Goal: Navigation & Orientation: Find specific page/section

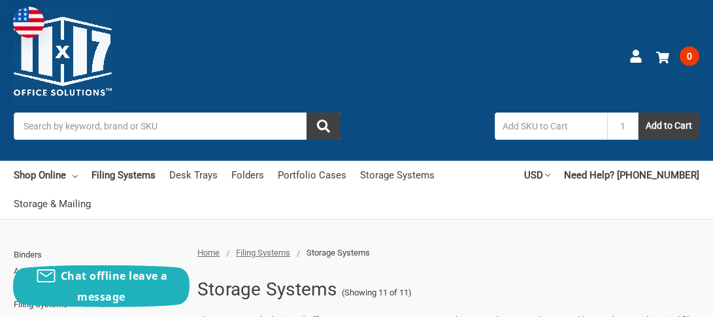
click at [95, 68] on img at bounding box center [63, 56] width 98 height 98
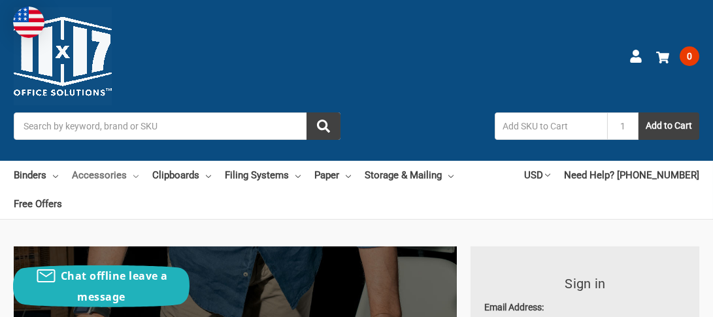
click at [122, 178] on link "Accessories" at bounding box center [105, 175] width 67 height 29
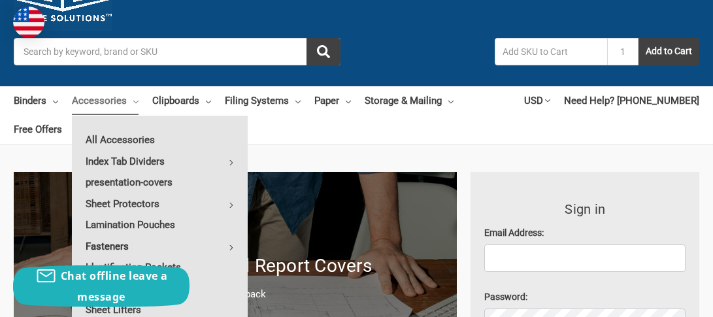
scroll to position [131, 0]
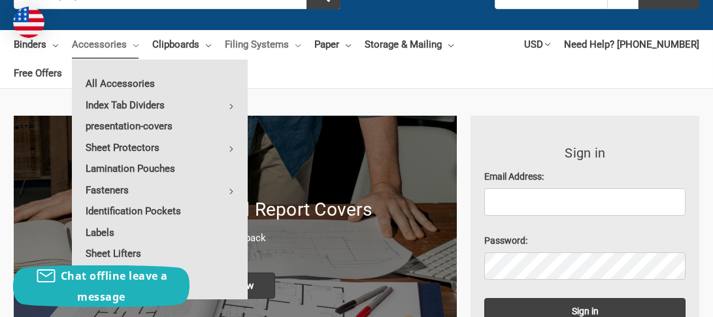
click at [257, 42] on link "Filing Systems" at bounding box center [263, 44] width 76 height 29
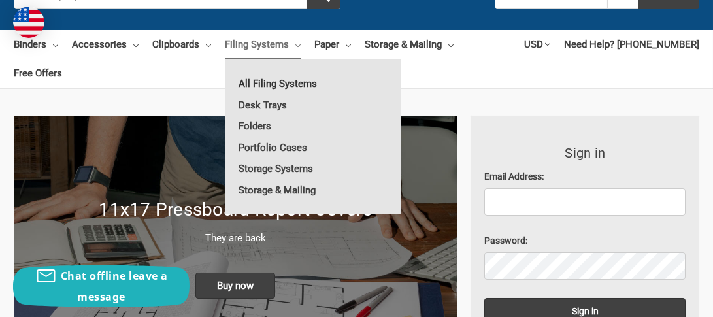
click at [289, 80] on link "All Filing Systems" at bounding box center [313, 83] width 176 height 21
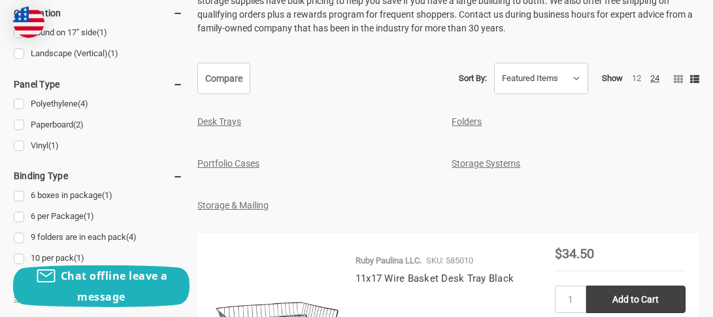
scroll to position [588, 0]
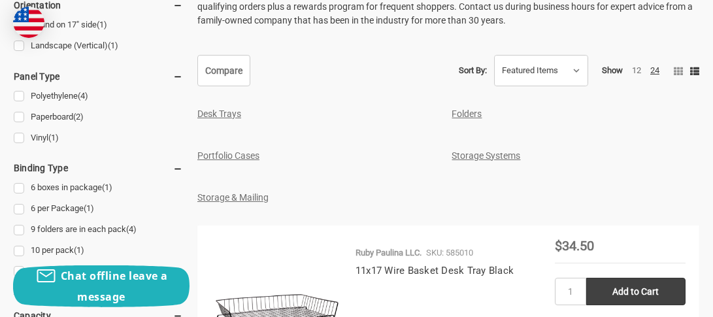
click at [469, 150] on link "Storage Systems" at bounding box center [485, 155] width 69 height 10
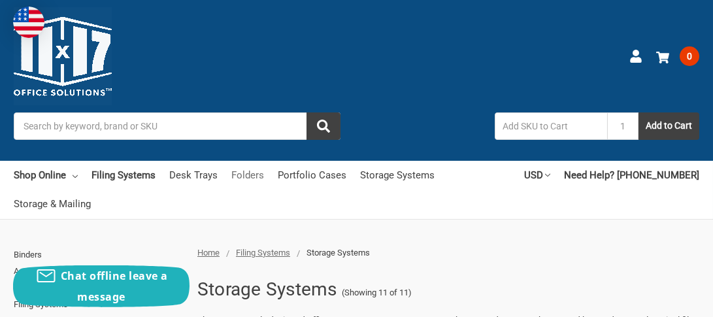
click at [238, 175] on link "Folders" at bounding box center [247, 175] width 33 height 29
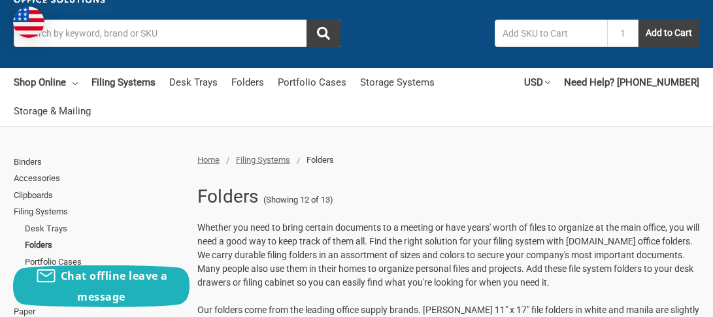
scroll to position [65, 0]
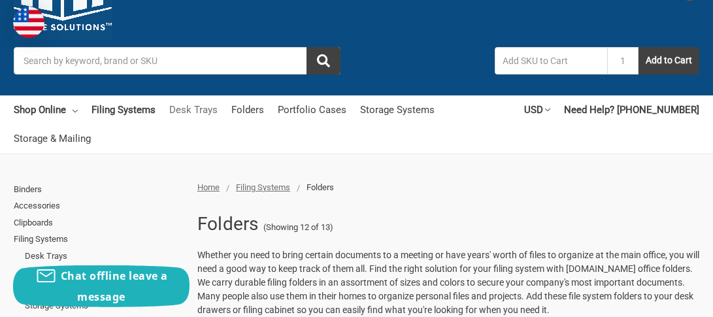
click at [206, 111] on link "Desk Trays" at bounding box center [193, 109] width 48 height 29
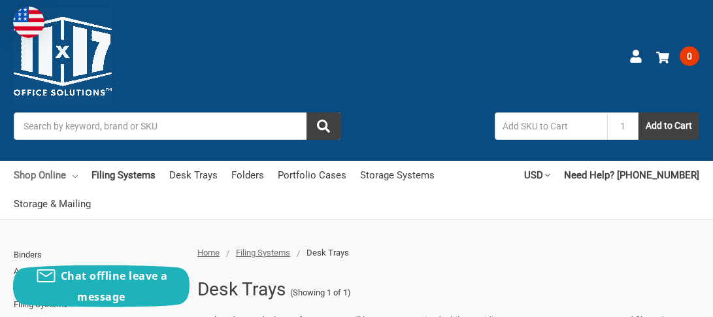
click at [56, 177] on link "Shop Online" at bounding box center [46, 175] width 64 height 29
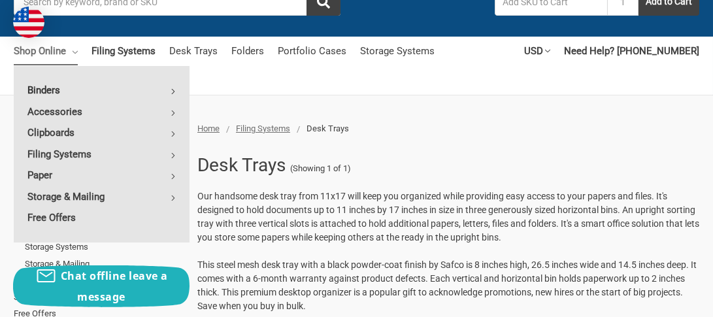
scroll to position [131, 0]
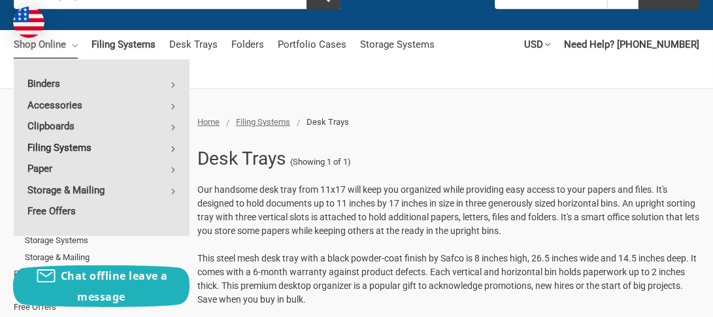
click at [81, 147] on link "Filing Systems" at bounding box center [102, 147] width 176 height 21
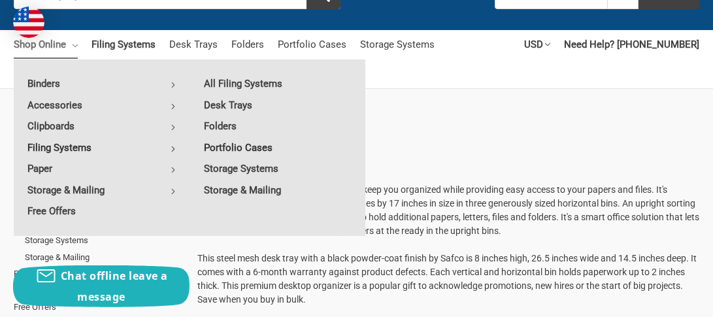
click at [234, 146] on link "Portfolio Cases" at bounding box center [277, 147] width 175 height 21
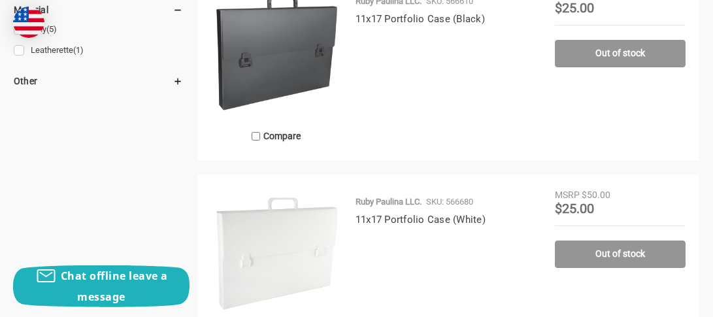
scroll to position [457, 0]
